Goal: Navigation & Orientation: Find specific page/section

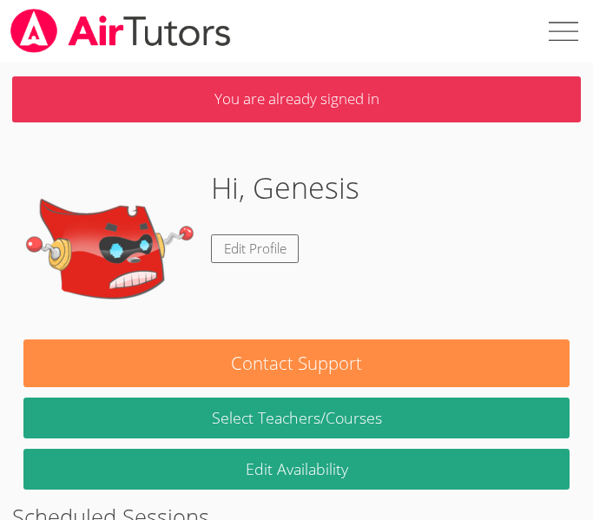
scroll to position [56, 0]
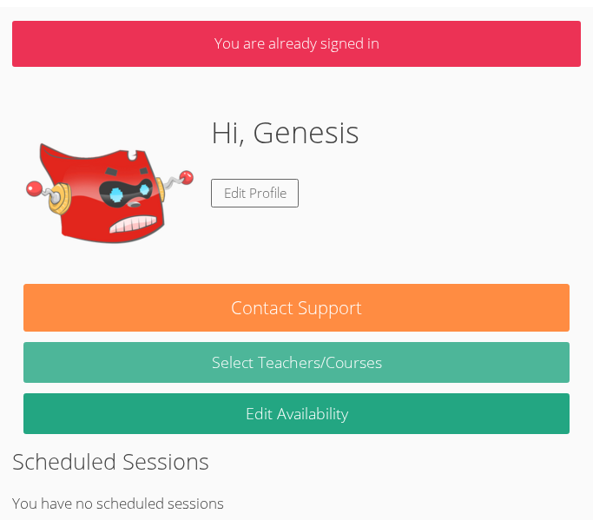
click at [279, 342] on link "Select Teachers/Courses" at bounding box center [296, 362] width 546 height 41
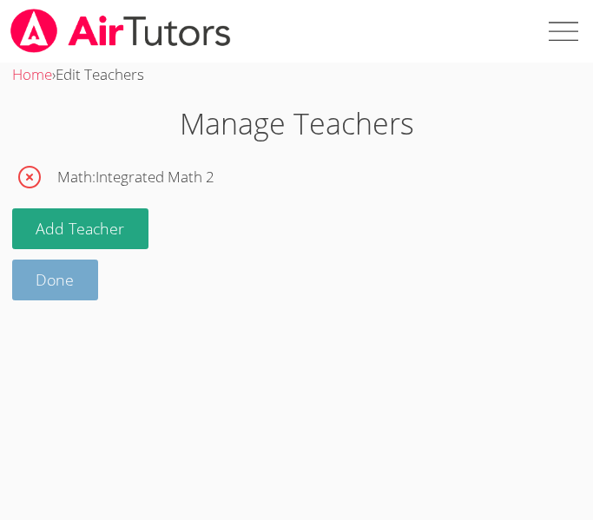
click at [39, 269] on link "Done" at bounding box center [55, 279] width 87 height 41
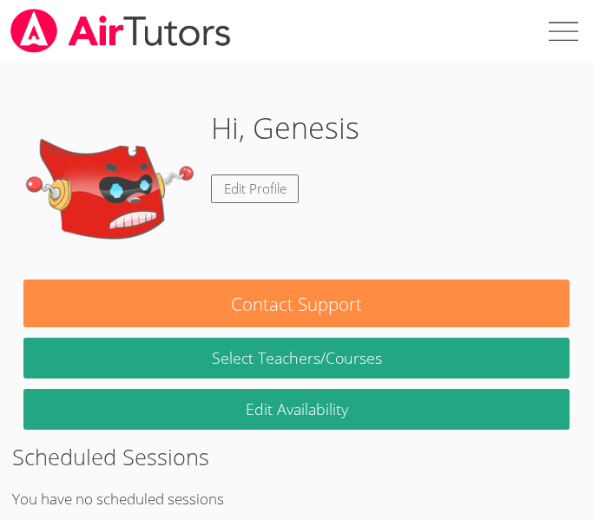
click at [546, 60] on label at bounding box center [561, 31] width 62 height 62
click at [546, 60] on input "checkbox" at bounding box center [561, 31] width 62 height 62
checkbox input "true"
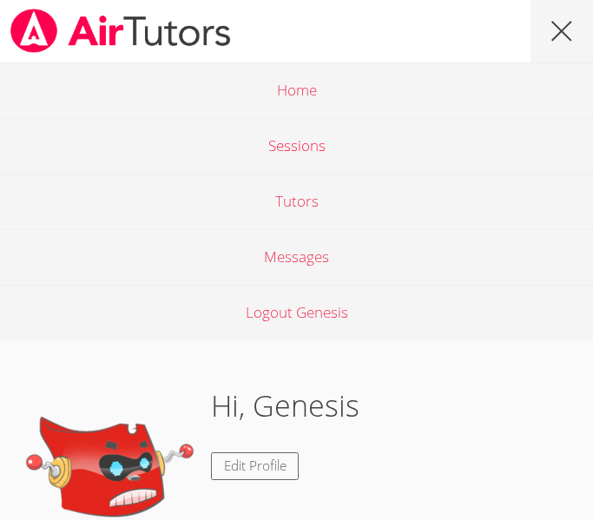
click at [498, 162] on link "Sessions" at bounding box center [296, 146] width 593 height 56
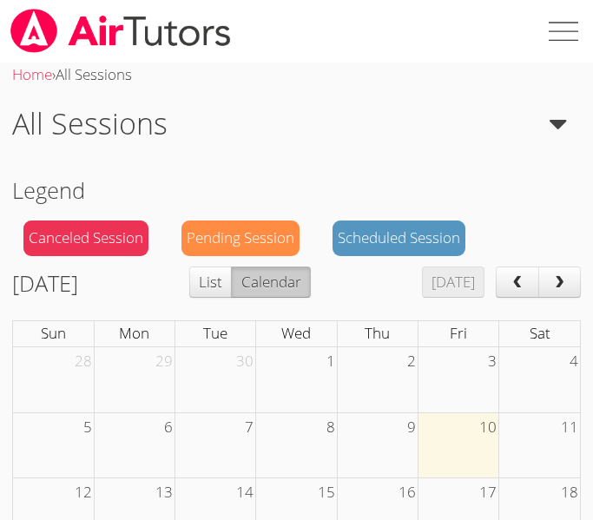
click at [549, 52] on label at bounding box center [561, 31] width 62 height 62
click at [549, 52] on input "checkbox" at bounding box center [561, 31] width 62 height 62
checkbox input "true"
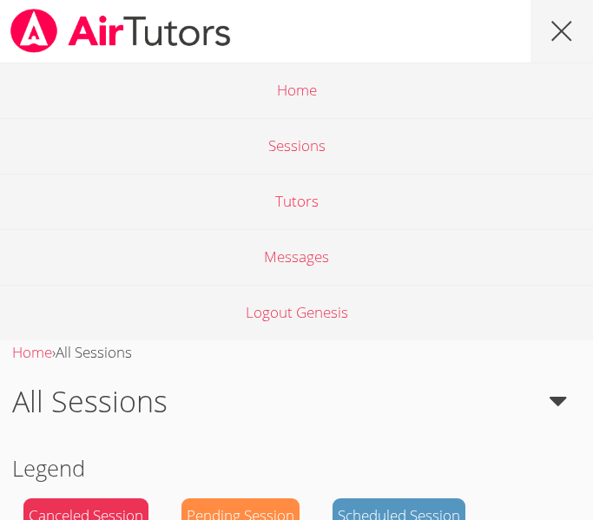
click at [445, 220] on link "Tutors" at bounding box center [296, 202] width 593 height 56
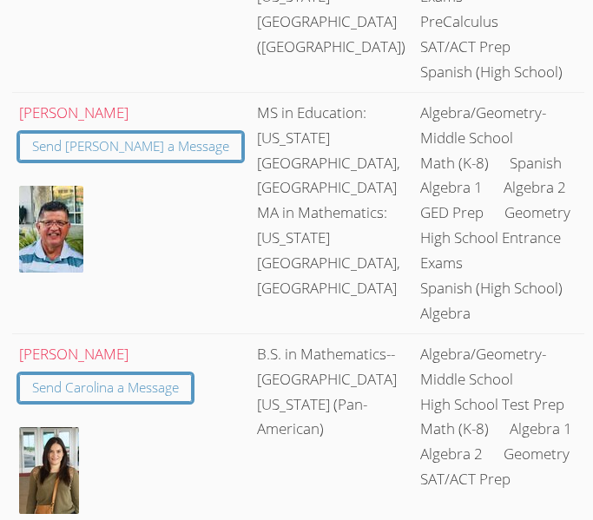
scroll to position [10187, 0]
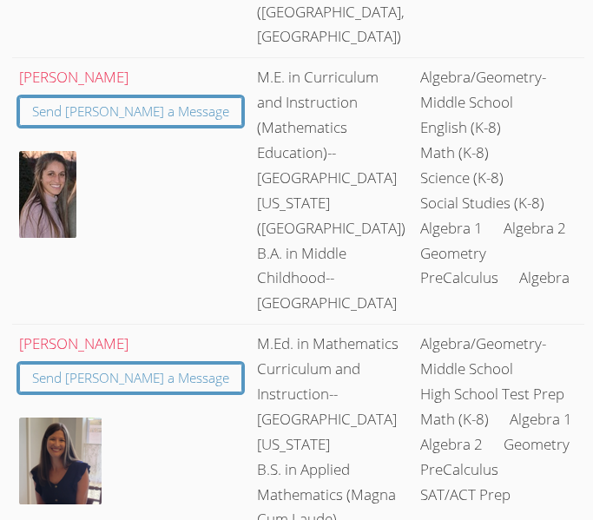
scroll to position [0, 0]
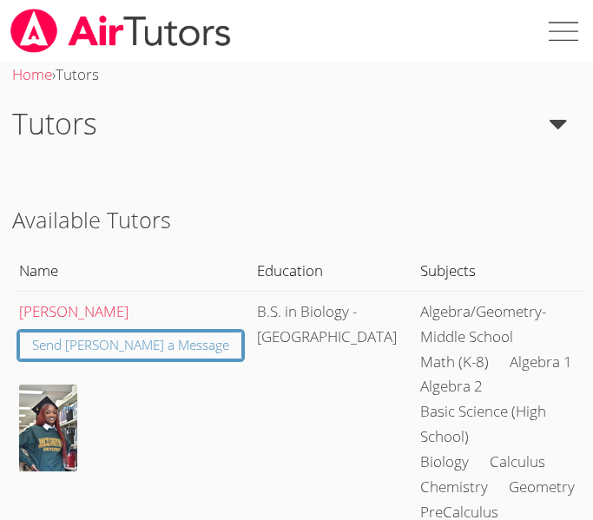
click at [573, 39] on label at bounding box center [561, 31] width 62 height 62
click at [573, 39] on input "checkbox" at bounding box center [561, 31] width 62 height 62
checkbox input "true"
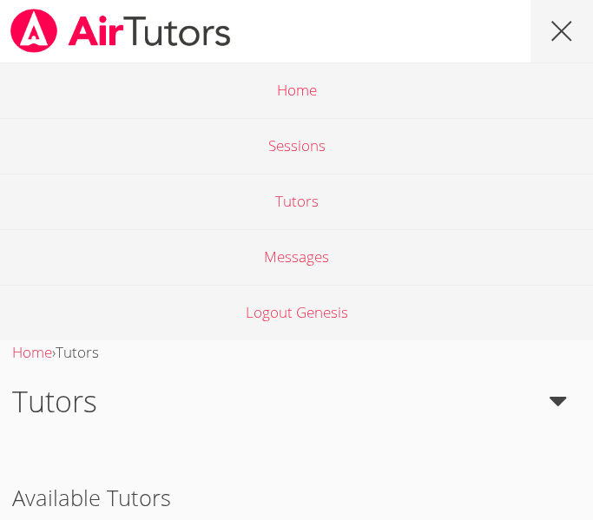
click at [331, 109] on link "Home" at bounding box center [296, 90] width 593 height 56
